Goal: Check status: Check status

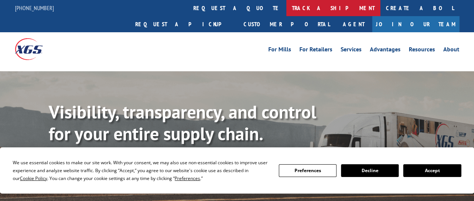
click at [286, 6] on link "track a shipment" at bounding box center [333, 8] width 94 height 16
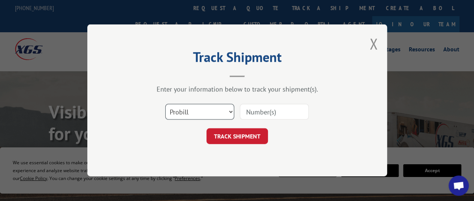
click at [208, 111] on select "Select category... Probill BOL PO" at bounding box center [199, 112] width 69 height 16
select select "bol"
click at [165, 104] on select "Select category... Probill BOL PO" at bounding box center [199, 112] width 69 height 16
click at [286, 110] on input at bounding box center [274, 112] width 69 height 16
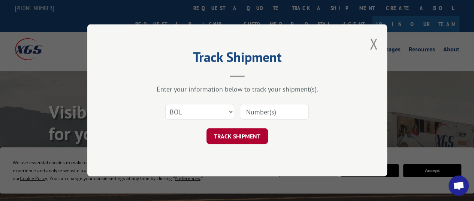
paste input "5513877"
type input "5513877"
click at [250, 135] on button "TRACK SHIPMENT" at bounding box center [236, 136] width 61 height 16
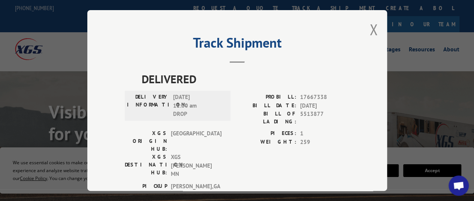
click at [369, 28] on button "Close modal" at bounding box center [373, 29] width 8 height 20
